Goal: Information Seeking & Learning: Find specific fact

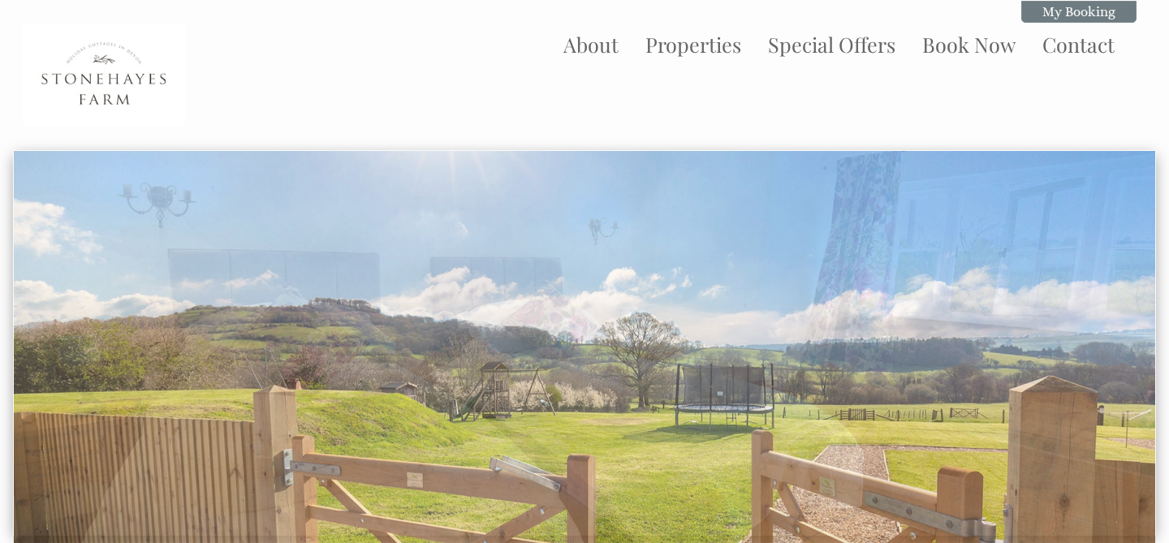
scroll to position [623, 0]
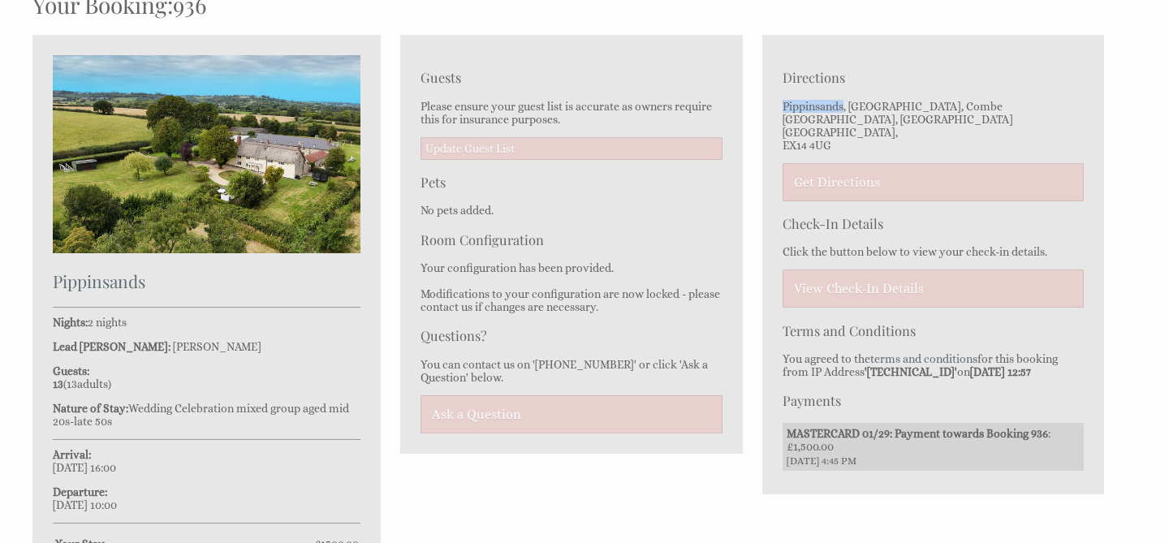
drag, startPoint x: 782, startPoint y: 108, endPoint x: 843, endPoint y: 106, distance: 61.7
click at [845, 107] on p "Pippinsands, [STREET_ADDRESS]" at bounding box center [933, 126] width 301 height 52
copy p "Pippinsands"
drag, startPoint x: 783, startPoint y: 133, endPoint x: 832, endPoint y: 134, distance: 49.5
click at [832, 134] on p "Pippinsands, [STREET_ADDRESS]" at bounding box center [933, 126] width 301 height 52
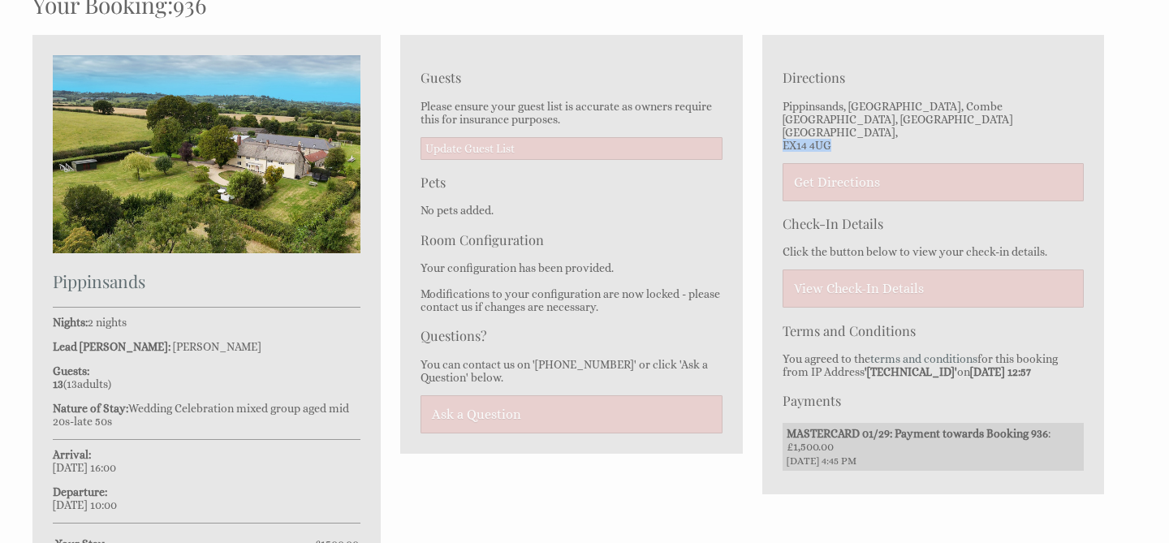
copy p "EX14 4UG"
drag, startPoint x: 783, startPoint y: 106, endPoint x: 844, endPoint y: 108, distance: 61.7
click at [846, 109] on p "Pippinsands, [STREET_ADDRESS]" at bounding box center [933, 126] width 301 height 52
copy p "Pippinsands"
drag, startPoint x: 838, startPoint y: 132, endPoint x: 775, endPoint y: 126, distance: 62.8
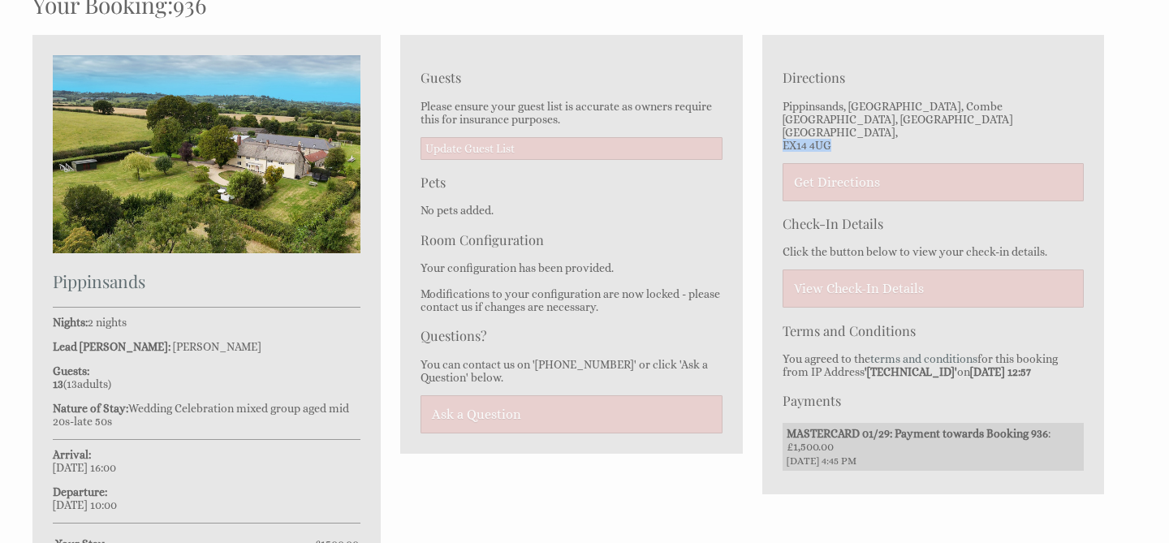
click at [778, 128] on div "Directions Pippinsands, [STREET_ADDRESS] Get Directions Check-In Details Click …" at bounding box center [933, 264] width 342 height 459
copy p "EX14 4UG"
drag, startPoint x: 783, startPoint y: 110, endPoint x: 846, endPoint y: 110, distance: 62.5
click at [846, 110] on p "Pippinsands, [STREET_ADDRESS]" at bounding box center [933, 126] width 301 height 52
copy p "Pippinsands,"
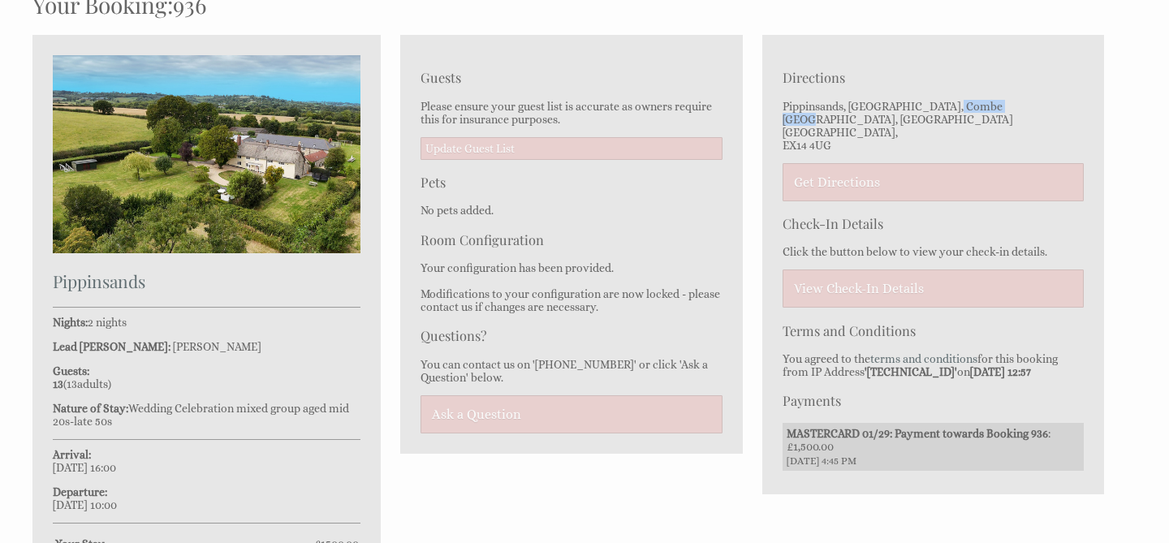
drag, startPoint x: 946, startPoint y: 107, endPoint x: 1017, endPoint y: 107, distance: 71.4
click at [1017, 107] on p "Pippinsands, [STREET_ADDRESS]" at bounding box center [933, 126] width 301 height 52
drag, startPoint x: 945, startPoint y: 108, endPoint x: 1017, endPoint y: 107, distance: 72.3
click at [1018, 107] on p "Pippinsands, [STREET_ADDRESS]" at bounding box center [933, 126] width 301 height 52
copy p "Combe Raleigh"
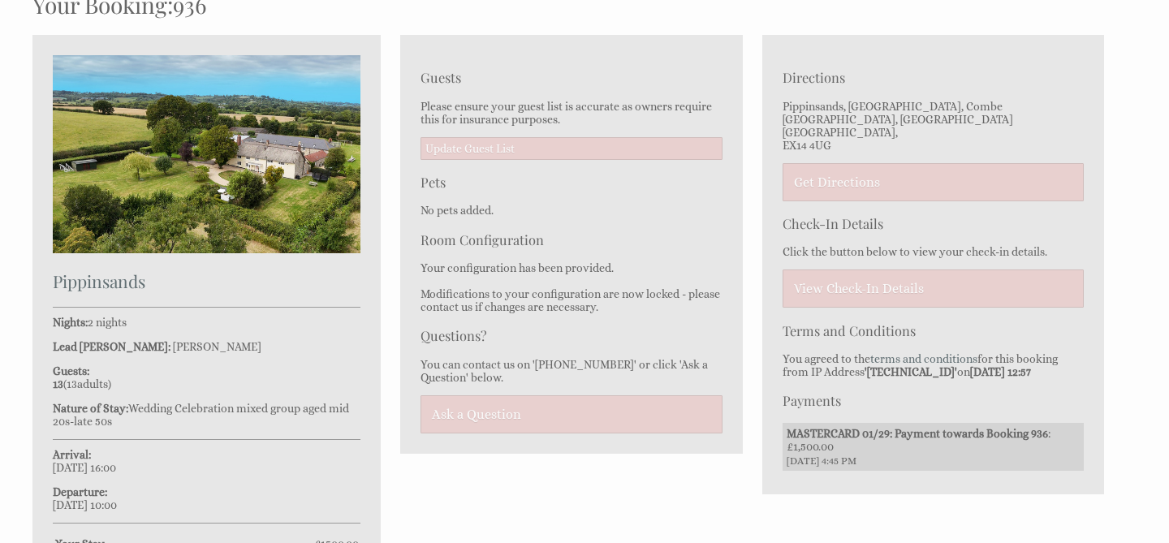
click at [1055, 97] on li "Directions Pippinsands, [STREET_ADDRESS] Get Directions" at bounding box center [933, 134] width 301 height 132
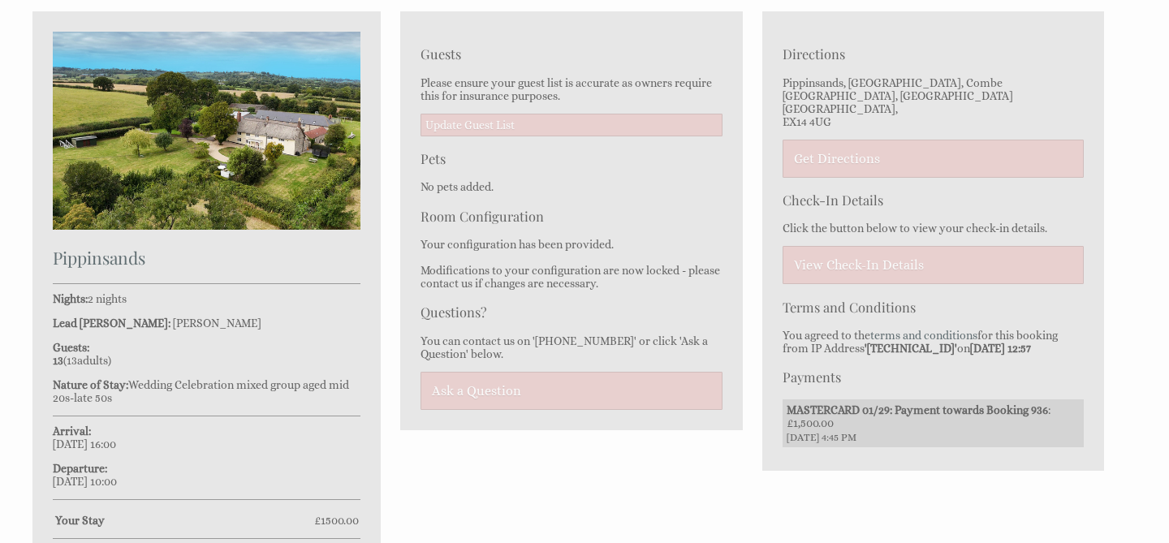
scroll to position [632, 0]
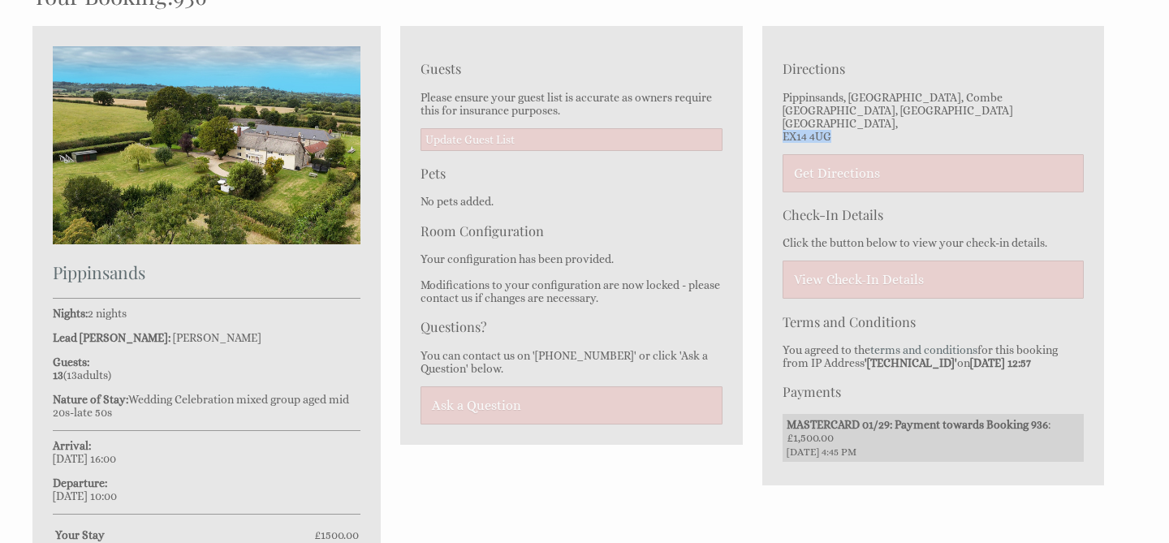
drag, startPoint x: 830, startPoint y: 125, endPoint x: 774, endPoint y: 122, distance: 56.9
click at [774, 123] on div "Directions Pippinsands, [STREET_ADDRESS] Get Directions Check-In Details Click …" at bounding box center [933, 255] width 342 height 459
